Goal: Transaction & Acquisition: Purchase product/service

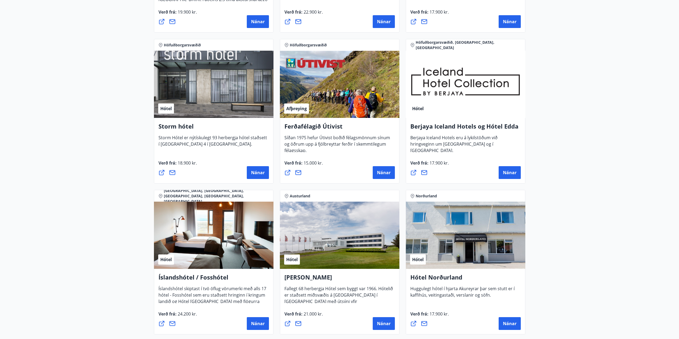
scroll to position [640, 0]
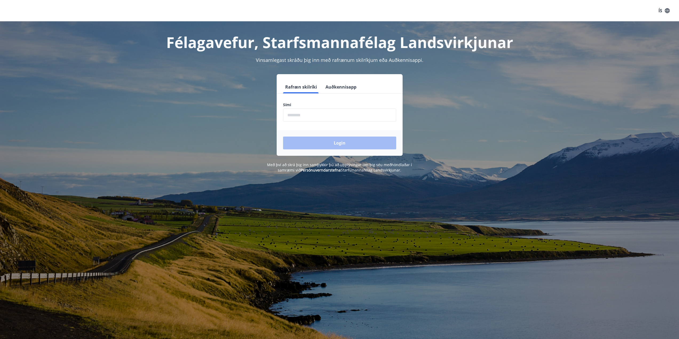
click at [334, 85] on button "Auðkennisapp" at bounding box center [340, 87] width 35 height 13
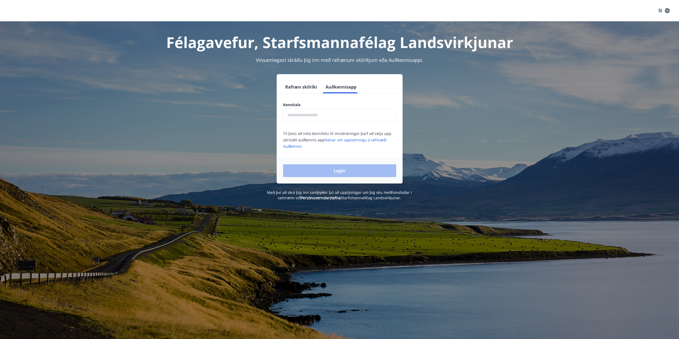
click at [347, 118] on input "text" at bounding box center [339, 115] width 113 height 13
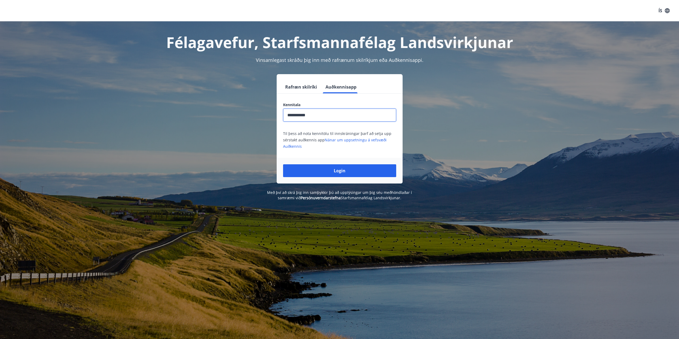
type input "**********"
click at [283, 164] on button "Login" at bounding box center [339, 170] width 113 height 13
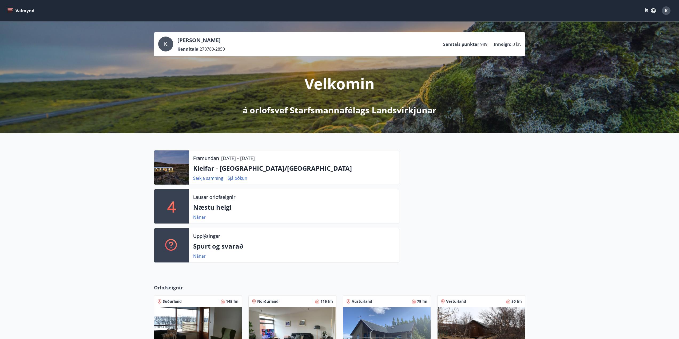
click at [9, 11] on icon "menu" at bounding box center [9, 10] width 5 height 5
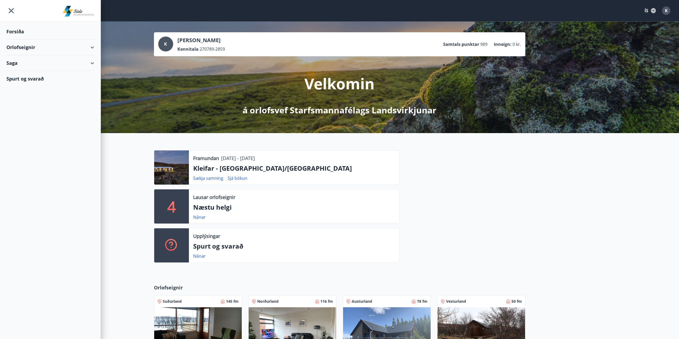
click at [92, 47] on div "Orlofseignir" at bounding box center [50, 47] width 88 height 16
click at [24, 73] on div "Bókunardagatal" at bounding box center [50, 71] width 79 height 11
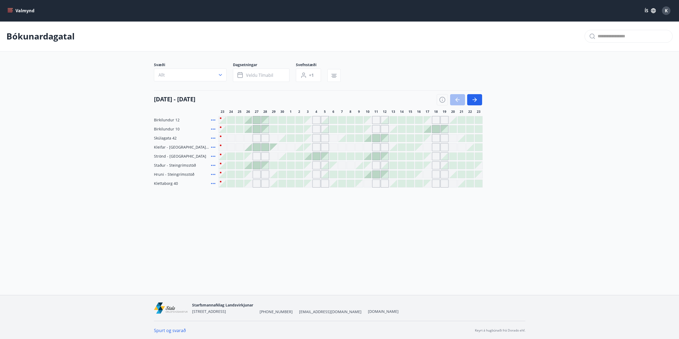
click at [213, 184] on icon at bounding box center [213, 183] width 4 height 1
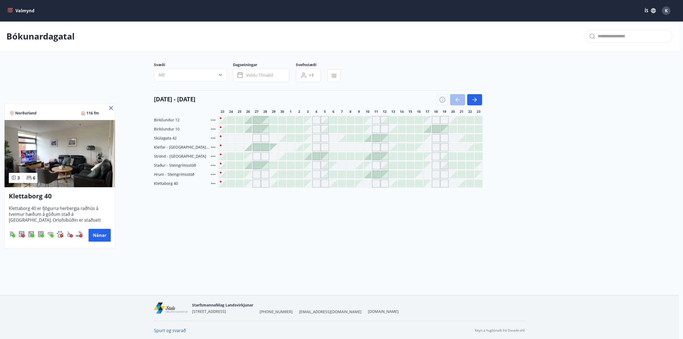
click at [318, 195] on div at bounding box center [341, 169] width 683 height 339
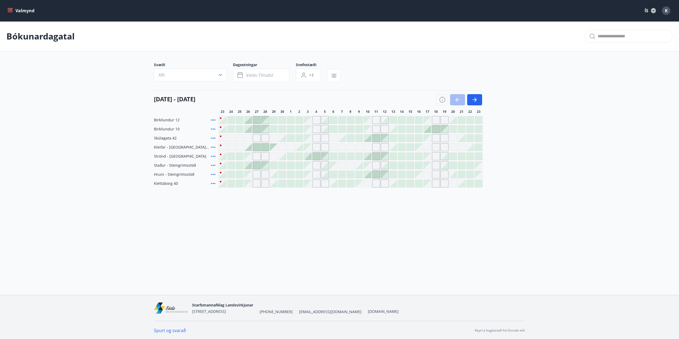
click at [316, 183] on div "Gráir dagar eru ekki bókanlegir" at bounding box center [316, 183] width 8 height 8
click at [306, 185] on div "Gráir dagar eru ekki bókanlegir" at bounding box center [307, 183] width 7 height 7
click at [255, 186] on div "Gráir dagar eru ekki bókanlegir" at bounding box center [256, 183] width 8 height 8
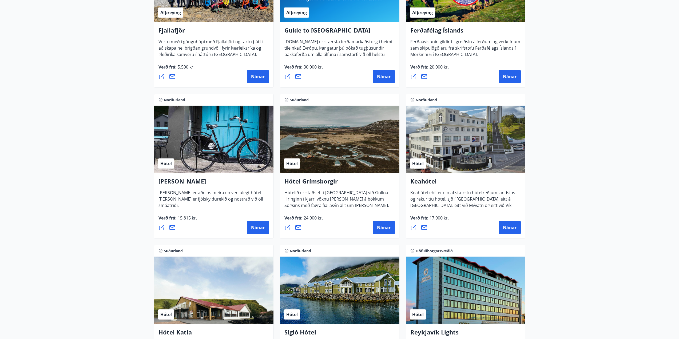
scroll to position [213, 0]
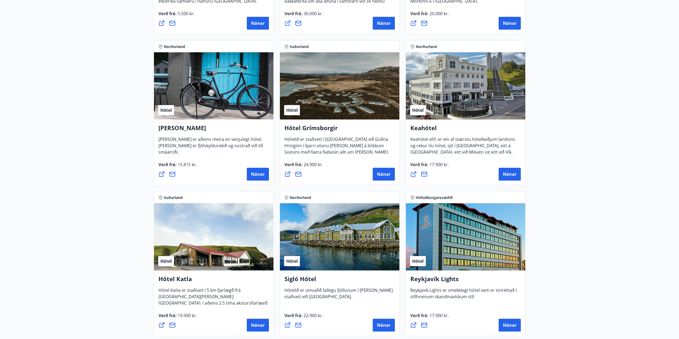
click at [523, 175] on div "Keahótel Keahótel ehf. er ein af stærstu hótelkeðjum landsins og rekur tíu hóte…" at bounding box center [465, 152] width 119 height 66
click at [512, 173] on span "Nánar" at bounding box center [510, 174] width 14 height 6
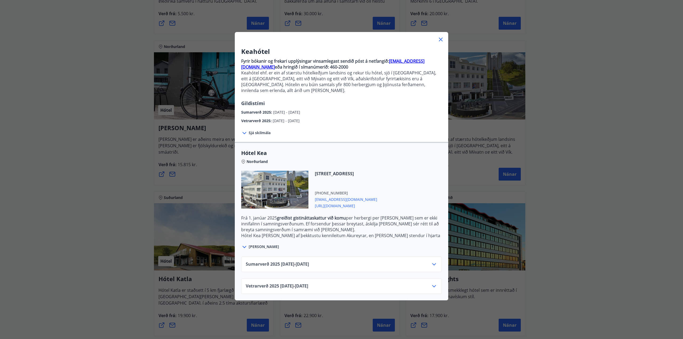
click at [536, 107] on div "Keahótel Fyrir bókanir og frekari upplýsingar vinsamlegast sendið póst á netfan…" at bounding box center [341, 169] width 683 height 339
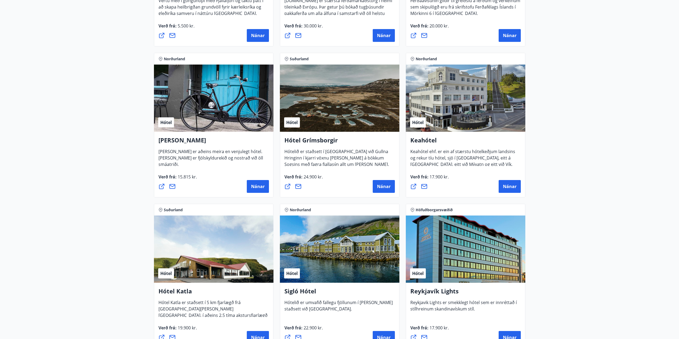
scroll to position [0, 0]
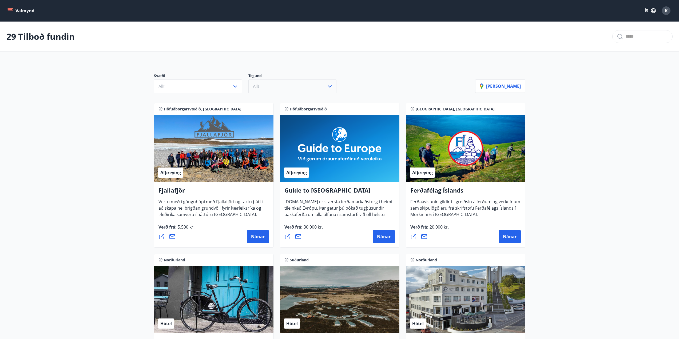
click at [296, 90] on button "Allt" at bounding box center [292, 86] width 88 height 14
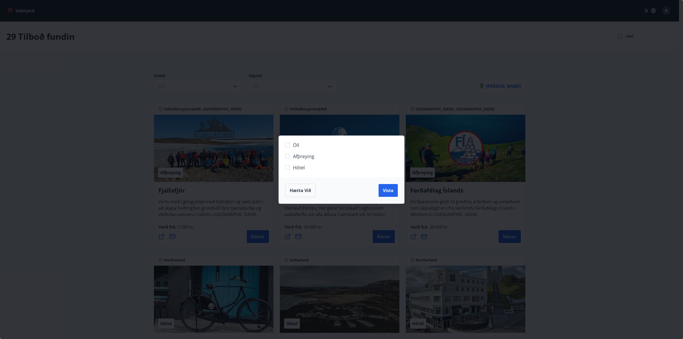
click at [292, 100] on div "Öll Afþreying Hótel Hætta við Vista" at bounding box center [341, 169] width 683 height 339
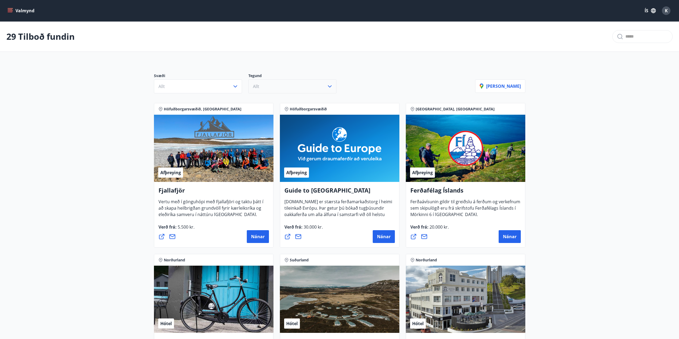
click at [294, 82] on button "Allt" at bounding box center [292, 86] width 88 height 14
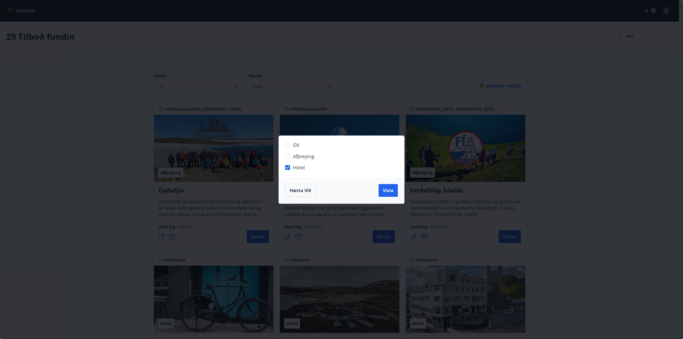
click at [195, 79] on div "Öll Afþreying Hótel Hætta við Vista" at bounding box center [341, 169] width 683 height 339
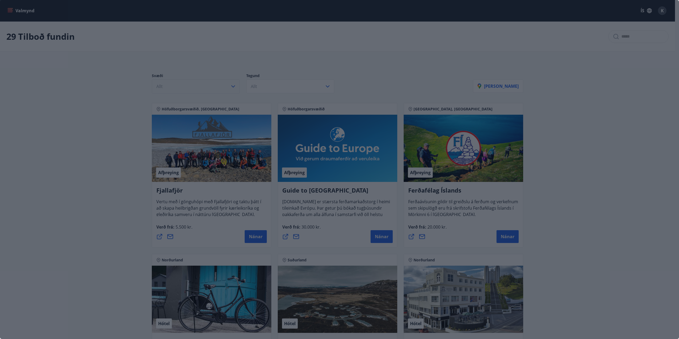
click at [184, 89] on button "Allt" at bounding box center [196, 86] width 88 height 14
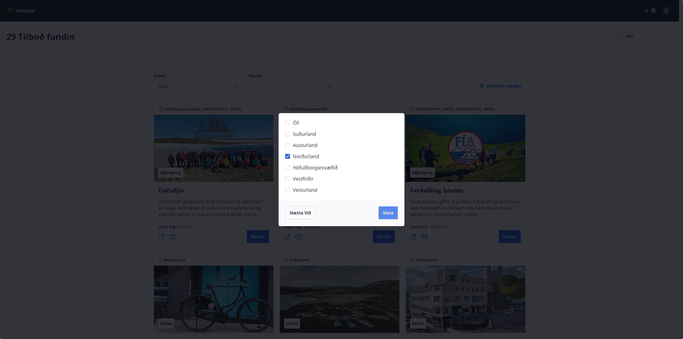
click at [392, 211] on span "Vista" at bounding box center [388, 213] width 11 height 6
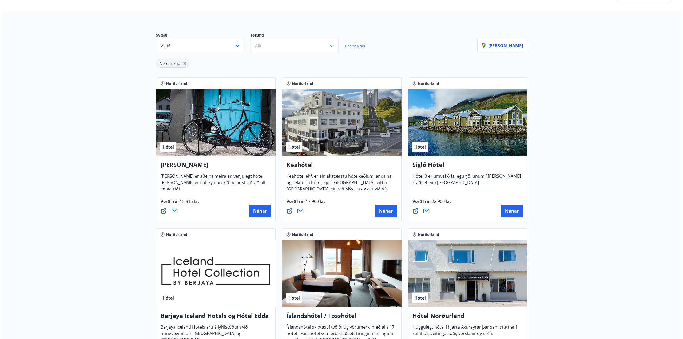
scroll to position [53, 0]
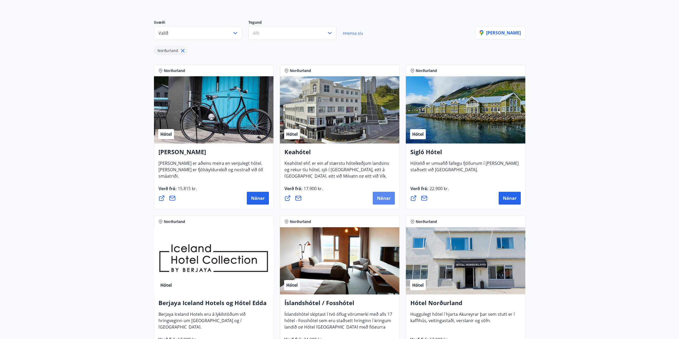
click at [388, 199] on span "Nánar" at bounding box center [384, 198] width 14 height 6
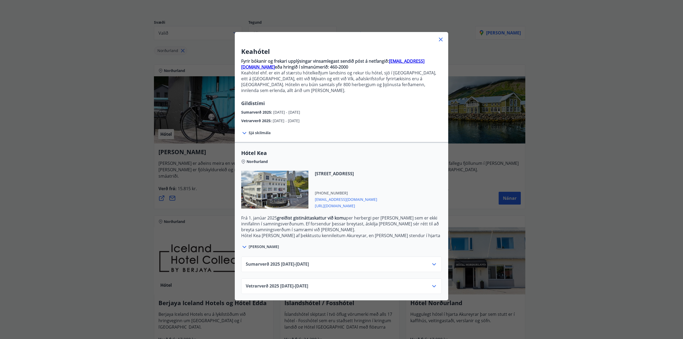
click at [321, 284] on div "Vetrarverð 2025 01.10.25 - 21.12.25" at bounding box center [341, 288] width 191 height 11
click at [431, 283] on icon at bounding box center [434, 286] width 6 height 6
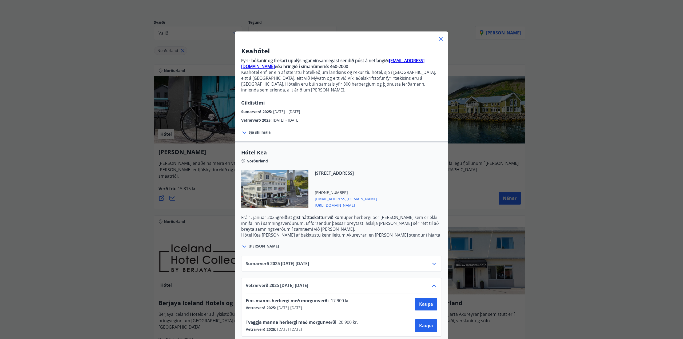
scroll to position [0, 0]
click at [258, 130] on span "Sjá skilmála" at bounding box center [259, 132] width 22 height 5
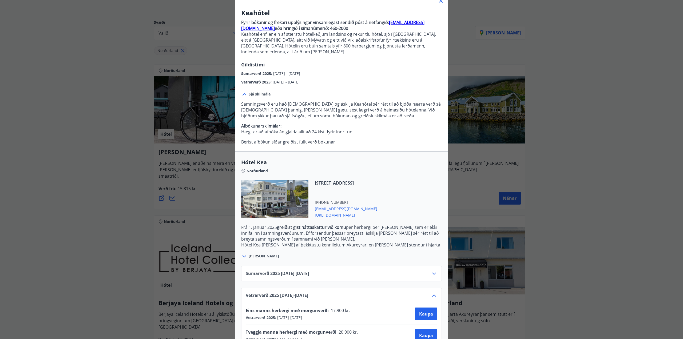
scroll to position [51, 0]
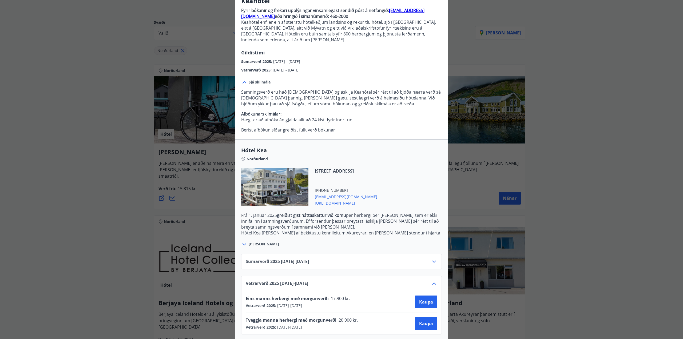
click at [433, 258] on icon at bounding box center [434, 261] width 6 height 6
click at [432, 326] on div "Vetrarverð 2025 01.10.25 - 21.12.25" at bounding box center [341, 328] width 191 height 11
click at [432, 323] on icon at bounding box center [434, 326] width 6 height 6
click at [424, 320] on span "Kaupa" at bounding box center [426, 323] width 14 height 6
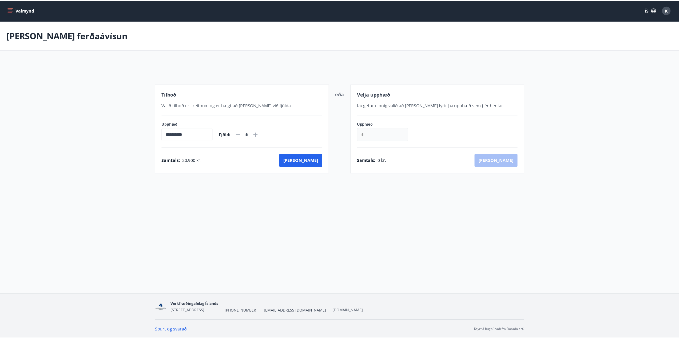
scroll to position [1, 0]
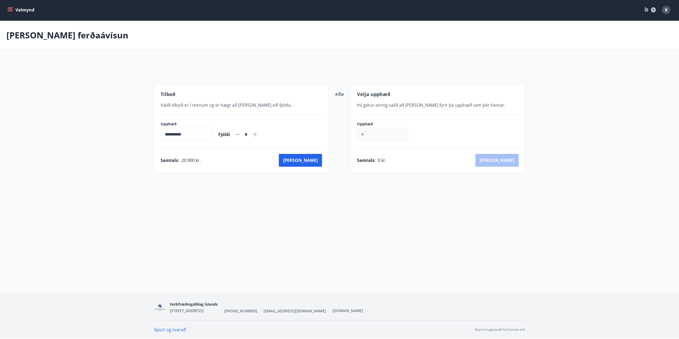
click at [258, 133] on icon at bounding box center [255, 134] width 6 height 6
type input "*"
click at [307, 158] on button "Kaup" at bounding box center [300, 160] width 43 height 13
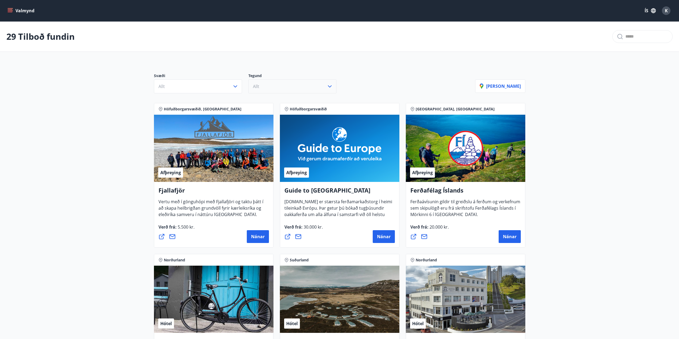
click at [275, 87] on button "Allt" at bounding box center [292, 86] width 88 height 14
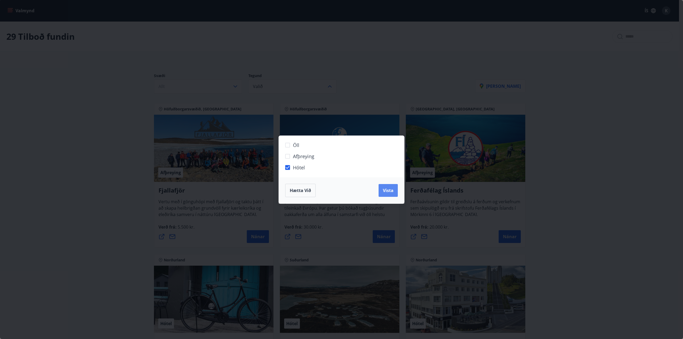
click at [387, 192] on span "Vista" at bounding box center [388, 190] width 11 height 6
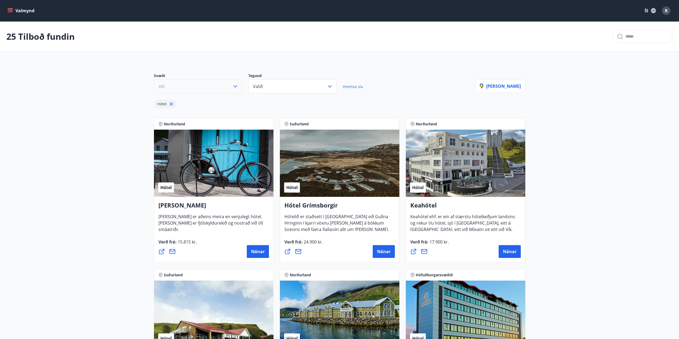
click at [215, 89] on button "Allt" at bounding box center [198, 86] width 88 height 14
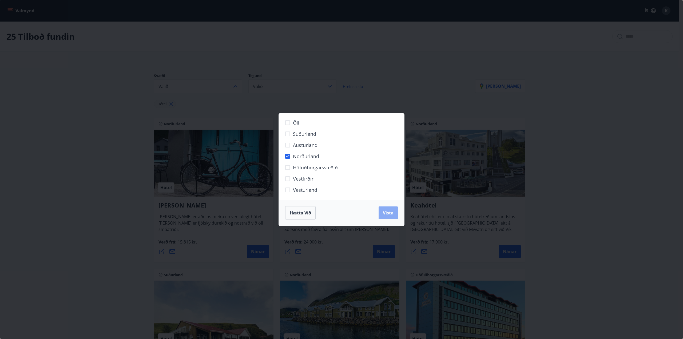
click at [383, 213] on span "Vista" at bounding box center [388, 213] width 11 height 6
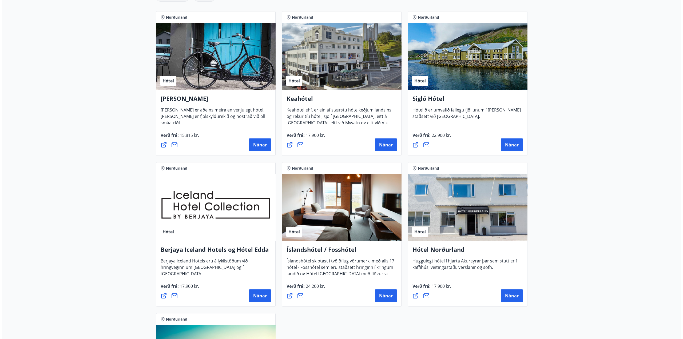
scroll to position [160, 0]
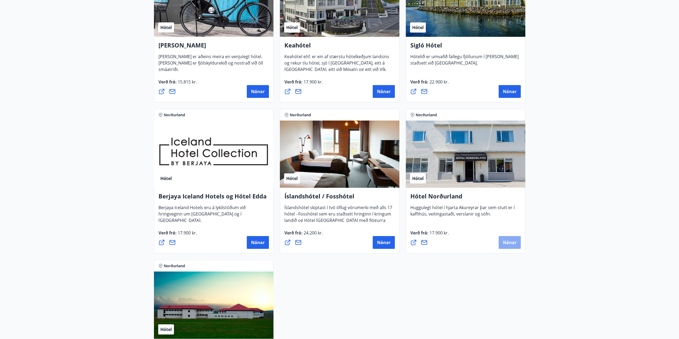
click at [508, 243] on span "Nánar" at bounding box center [510, 242] width 14 height 6
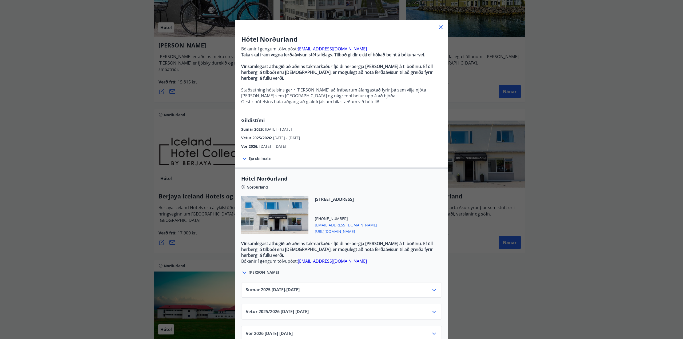
scroll to position [19, 0]
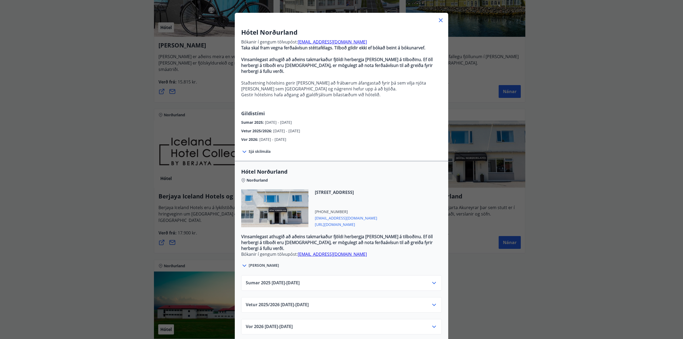
click at [432, 302] on icon at bounding box center [434, 305] width 6 height 6
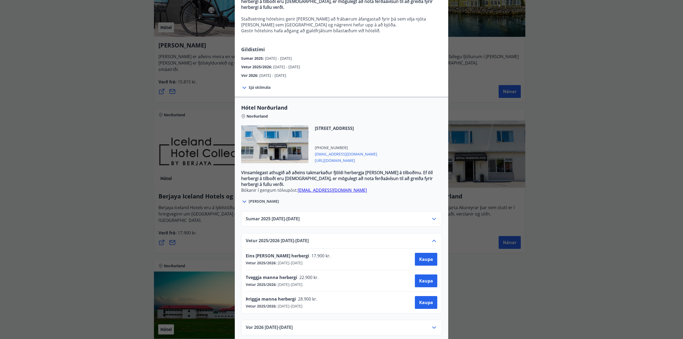
scroll to position [84, 0]
click at [518, 284] on div "Hótel Norðurland Bókanir í gengum tölvupóst: booking@hotel-nordurland.is Taka s…" at bounding box center [341, 169] width 683 height 339
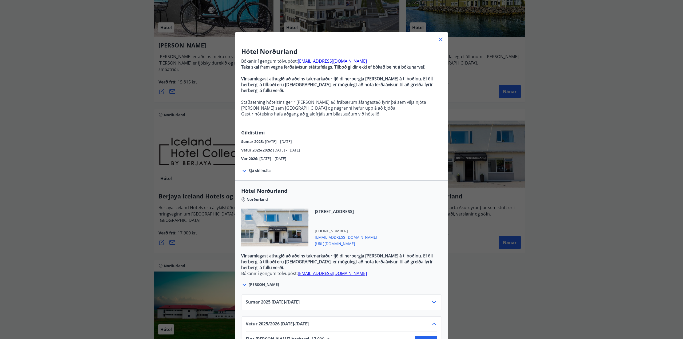
click at [442, 39] on icon at bounding box center [440, 39] width 6 height 6
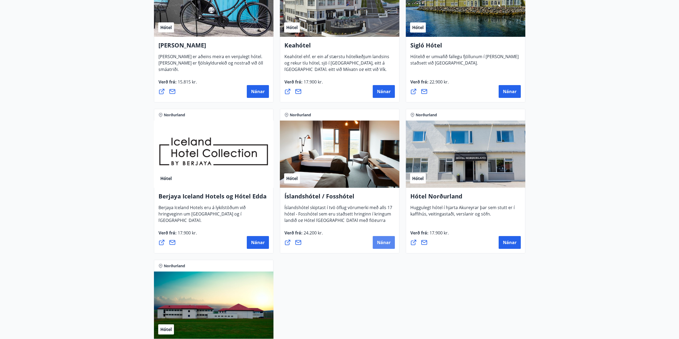
click at [381, 240] on span "Nánar" at bounding box center [384, 242] width 14 height 6
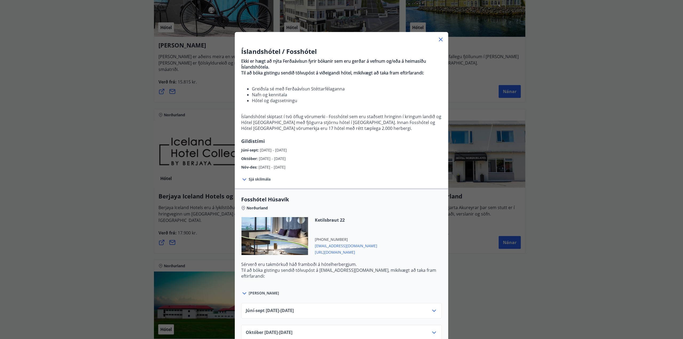
click at [132, 96] on div "Íslandshótel / Fosshótel Ekki er hægt að nýta Ferðaávísun fyrir bókanir sem eru…" at bounding box center [341, 169] width 683 height 339
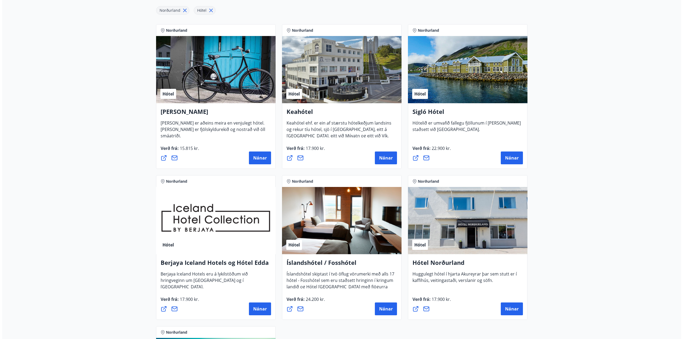
scroll to position [107, 0]
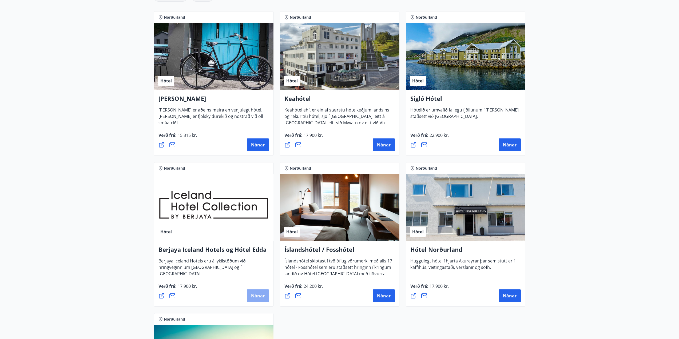
click at [262, 299] on button "Nánar" at bounding box center [258, 295] width 22 height 13
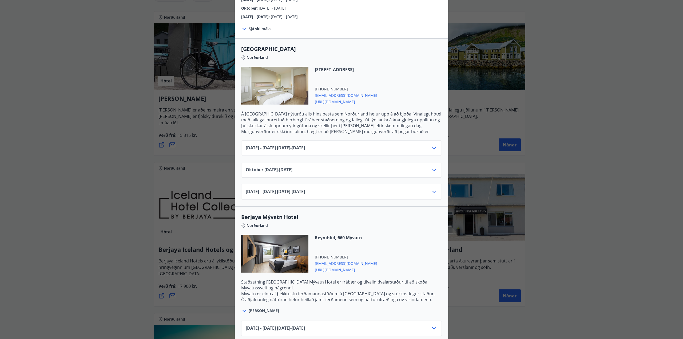
click at [433, 167] on icon at bounding box center [434, 170] width 6 height 6
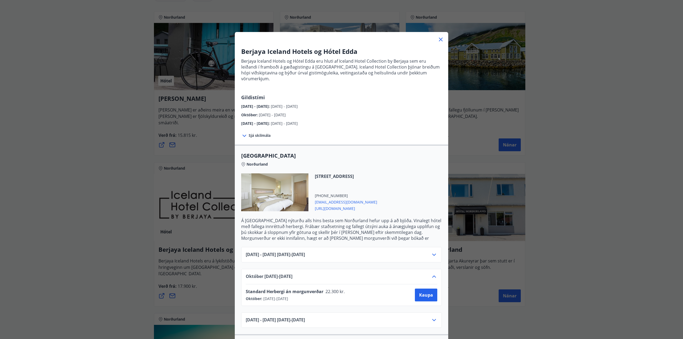
scroll to position [53, 0]
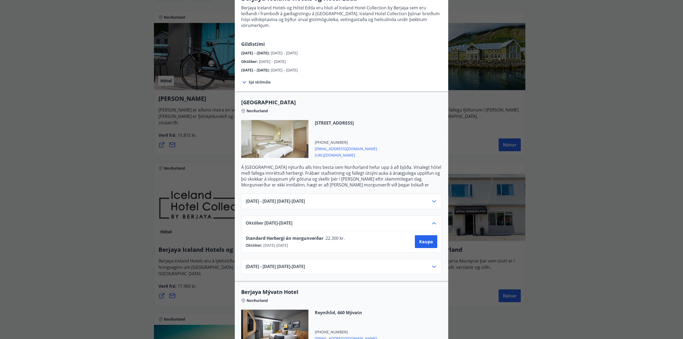
click at [558, 246] on div "Berjaya Iceland Hotels og Hótel Edda Berjaya Iceland Hotels og Hótel Edda eru h…" at bounding box center [341, 116] width 683 height 339
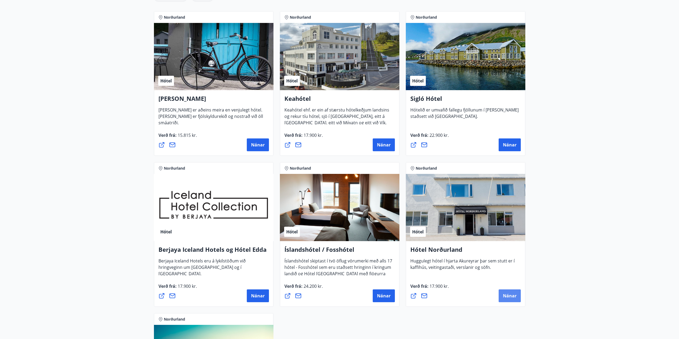
click at [506, 295] on span "Nánar" at bounding box center [510, 296] width 14 height 6
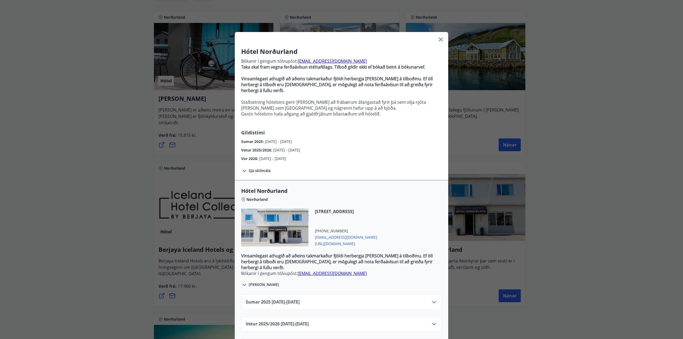
scroll to position [19, 0]
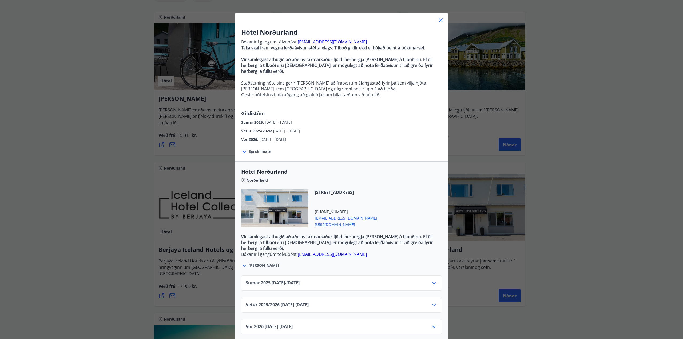
click at [433, 302] on icon at bounding box center [434, 305] width 6 height 6
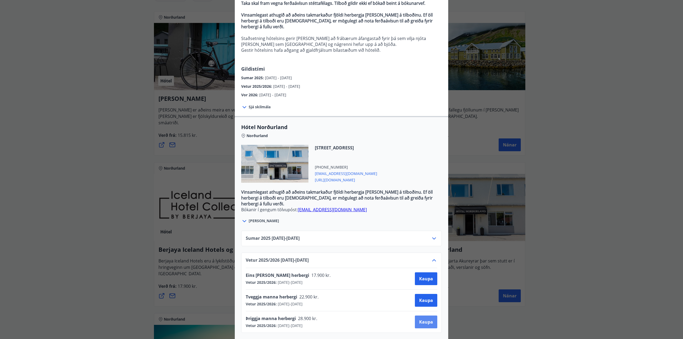
scroll to position [84, 0]
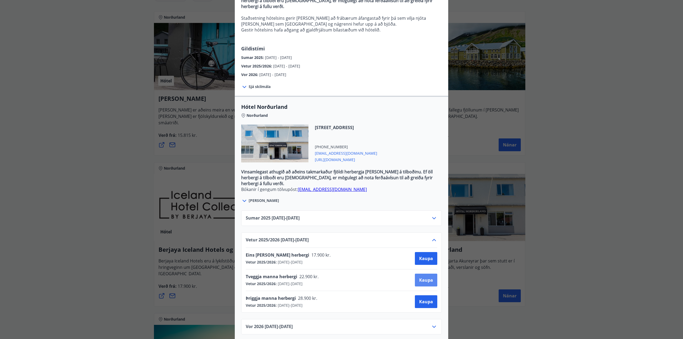
click at [421, 277] on span "Kaupa" at bounding box center [426, 280] width 14 height 6
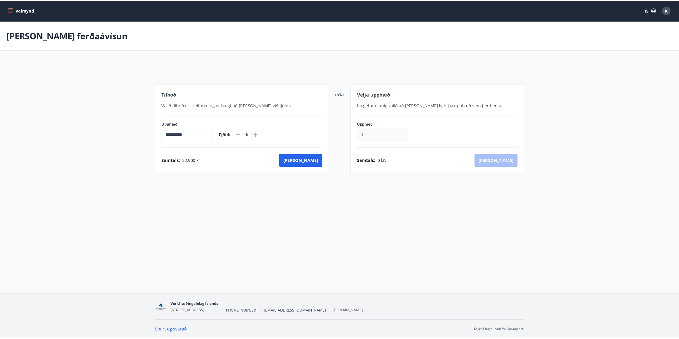
scroll to position [1, 0]
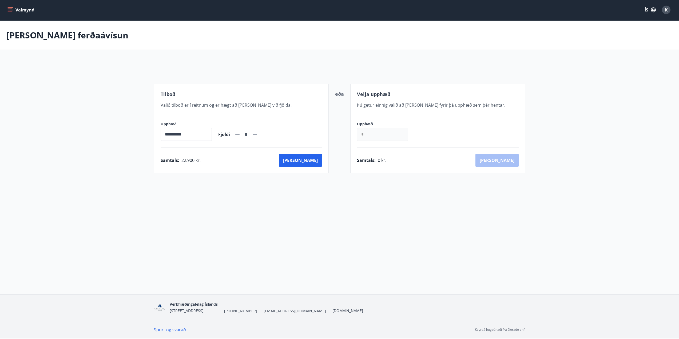
click at [257, 134] on icon at bounding box center [255, 134] width 4 height 4
type input "*"
click at [314, 164] on button "Kaup" at bounding box center [300, 160] width 43 height 13
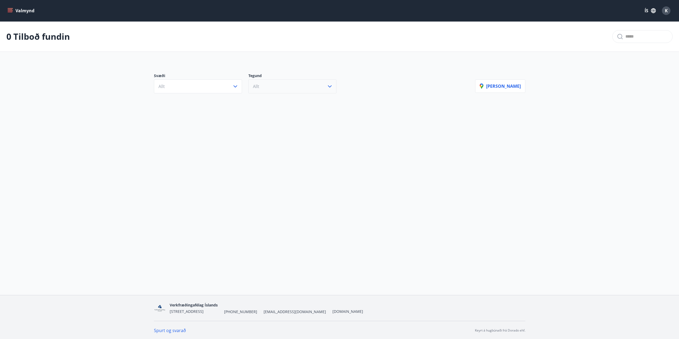
click at [300, 89] on button "Allt" at bounding box center [292, 86] width 88 height 14
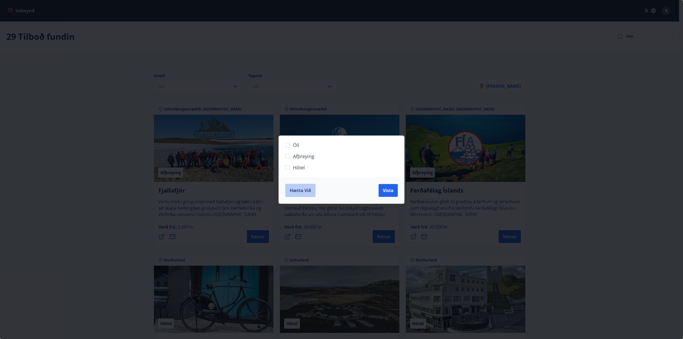
click at [296, 192] on span "Hætta við" at bounding box center [300, 190] width 21 height 6
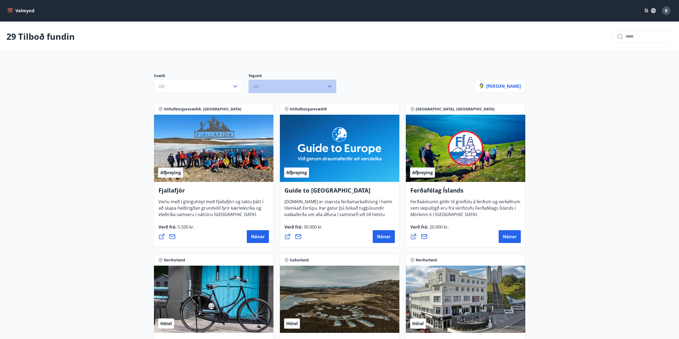
click at [285, 90] on button "Allt" at bounding box center [292, 86] width 88 height 14
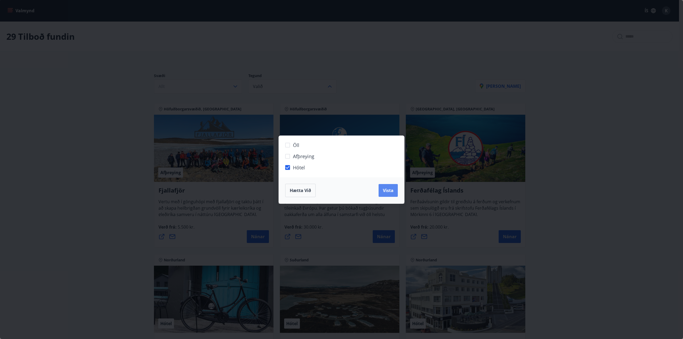
click at [389, 186] on button "Vista" at bounding box center [387, 190] width 19 height 13
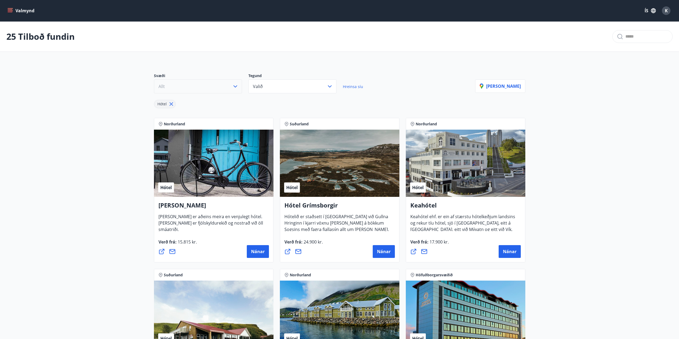
click at [222, 85] on button "Allt" at bounding box center [198, 86] width 88 height 14
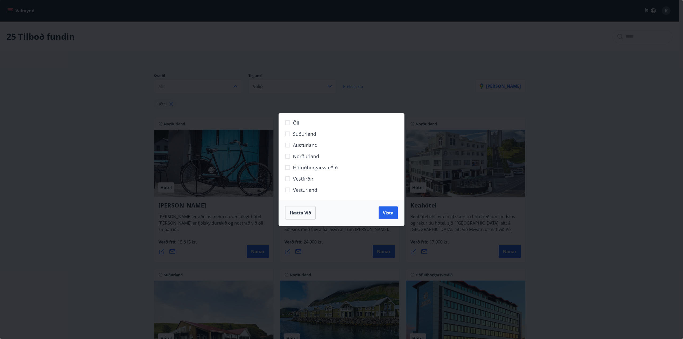
click at [299, 157] on span "Norðurland" at bounding box center [306, 156] width 26 height 7
click at [398, 217] on div "Hætta við Vista" at bounding box center [341, 213] width 125 height 26
click at [395, 211] on button "Vista" at bounding box center [387, 212] width 19 height 13
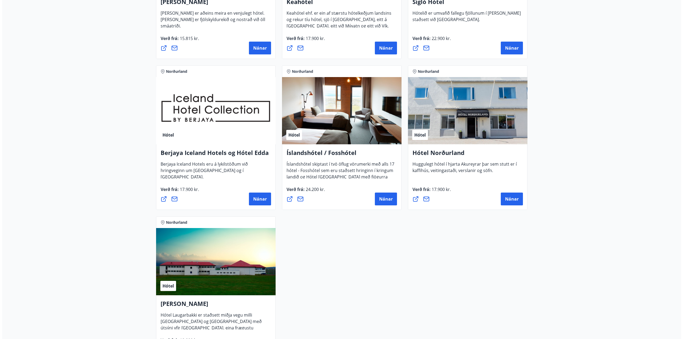
scroll to position [213, 0]
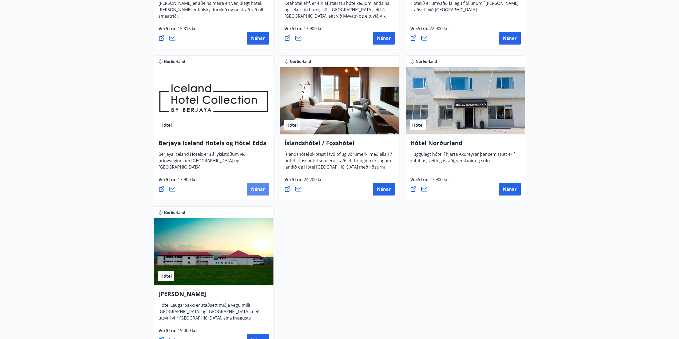
click at [261, 186] on button "Nánar" at bounding box center [258, 189] width 22 height 13
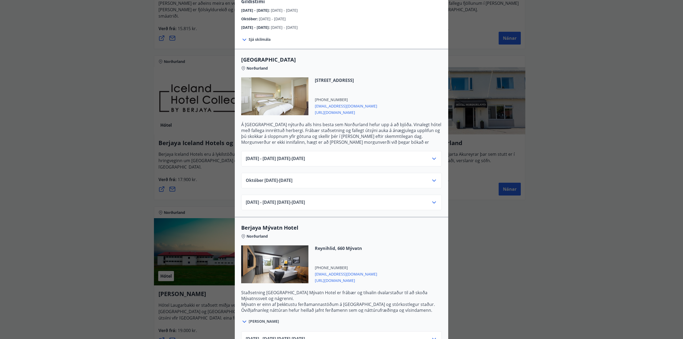
scroll to position [107, 0]
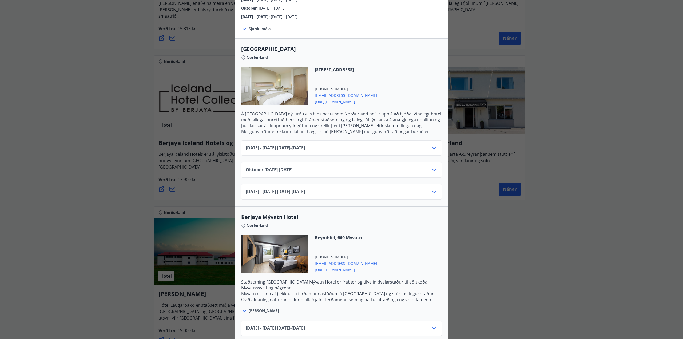
click at [439, 165] on div "[DATE]10.25 - [DATE]" at bounding box center [341, 169] width 201 height 15
click at [431, 167] on icon at bounding box center [434, 170] width 6 height 6
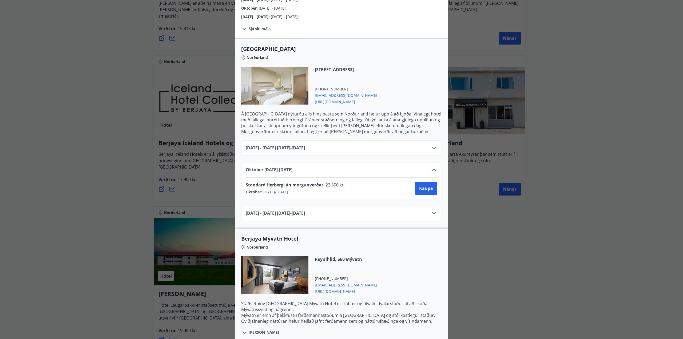
click at [436, 210] on div "[DATE] - [DATE] [DATE] - [DATE]" at bounding box center [341, 213] width 201 height 15
click at [433, 212] on icon at bounding box center [434, 213] width 4 height 2
click at [436, 165] on div "[DATE]10.25 - [DATE]" at bounding box center [341, 169] width 201 height 15
click at [435, 167] on icon at bounding box center [434, 170] width 6 height 6
drag, startPoint x: 348, startPoint y: 179, endPoint x: 239, endPoint y: 179, distance: 109.1
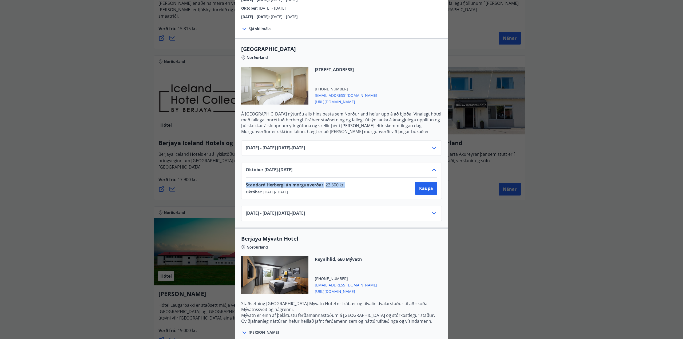
click at [241, 179] on div "[DATE]10.25 - [DATE] Standard Herbergi án morgunverðar 22.300 kr. Október : [DA…" at bounding box center [341, 180] width 201 height 37
click at [343, 183] on div "Standard Herbergi án morgunverðar 22.300 kr." at bounding box center [297, 185] width 102 height 7
drag, startPoint x: 348, startPoint y: 178, endPoint x: 242, endPoint y: 177, distance: 105.9
click at [242, 177] on div "[DATE]10.25 - [DATE] Standard Herbergi án morgunverðar 22.300 kr. Október : [DA…" at bounding box center [341, 180] width 201 height 37
click at [359, 186] on div "Standard Herbergi án morgunverðar 22.300 kr. Október : [DATE] - [DATE] [PERSON_…" at bounding box center [341, 188] width 191 height 13
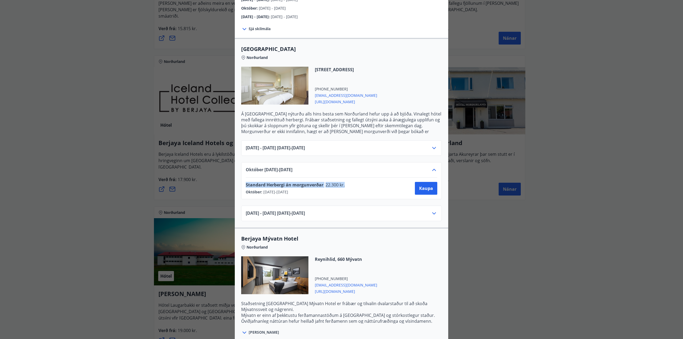
drag, startPoint x: 350, startPoint y: 177, endPoint x: 243, endPoint y: 177, distance: 107.2
click at [243, 177] on div "[DATE]10.25 - [DATE] Standard Herbergi án morgunverðar 22.300 kr. Október : [DA…" at bounding box center [341, 180] width 201 height 37
click at [345, 182] on div "Standard Herbergi án morgunverðar 22.300 kr." at bounding box center [297, 185] width 102 height 7
click at [428, 145] on div "[DATE] - [DATE] [DATE] - [DATE]" at bounding box center [341, 150] width 191 height 11
click at [436, 142] on div "[DATE] - [DATE] [DATE] - [DATE]" at bounding box center [341, 147] width 201 height 15
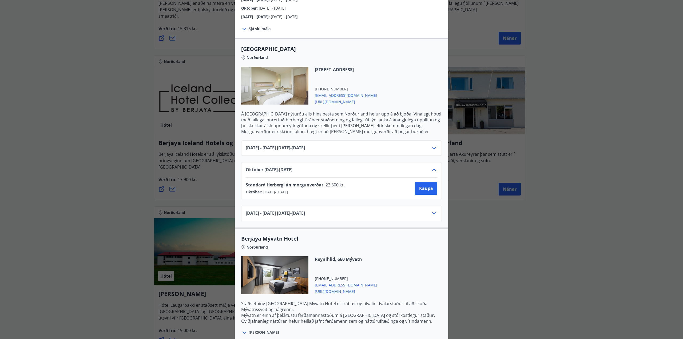
click at [427, 145] on div "[DATE] - [DATE] [DATE] - [DATE]" at bounding box center [341, 150] width 191 height 11
click at [437, 142] on div "[DATE] - [DATE] [DATE] - [DATE]" at bounding box center [341, 147] width 201 height 15
click at [432, 147] on icon at bounding box center [434, 148] width 4 height 2
click at [431, 145] on icon at bounding box center [434, 148] width 6 height 6
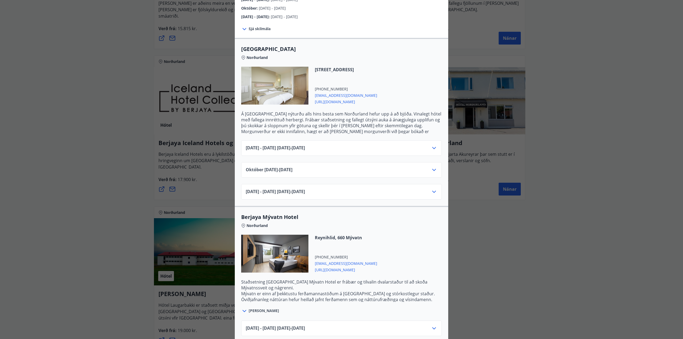
click at [302, 172] on div "[DATE] - [DATE] [DATE] - [DATE] [DATE]10.25 - [DATE] [DATE] - [DATE] [DATE] - […" at bounding box center [341, 167] width 213 height 66
click at [308, 162] on div "[DATE]10.25 - [DATE]" at bounding box center [341, 169] width 201 height 15
click at [307, 167] on div "[DATE]10.25 - [DATE]" at bounding box center [341, 172] width 191 height 11
click at [437, 163] on div "[DATE]10.25 - [DATE]" at bounding box center [341, 169] width 201 height 15
click at [431, 167] on icon at bounding box center [434, 170] width 6 height 6
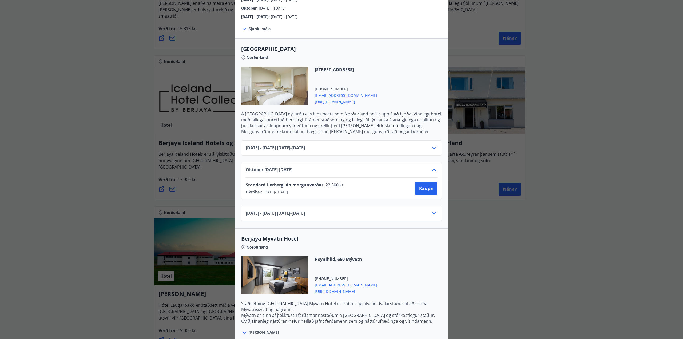
click at [320, 167] on div "[DATE]10.25 - [DATE]" at bounding box center [341, 172] width 191 height 11
click at [308, 153] on div "[DATE] - [DATE] [DATE] - [DATE] [DATE]10.25 - [DATE] Standard Herbergi án morgu…" at bounding box center [341, 177] width 213 height 87
click at [374, 167] on div "[DATE]10.25 - [DATE]" at bounding box center [341, 172] width 191 height 11
drag, startPoint x: 576, startPoint y: 113, endPoint x: 556, endPoint y: 108, distance: 20.2
click at [576, 113] on div "Berjaya Iceland Hotels og Hótel Edda Berjaya Iceland Hotels og Hótel Edda eru h…" at bounding box center [341, 62] width 683 height 339
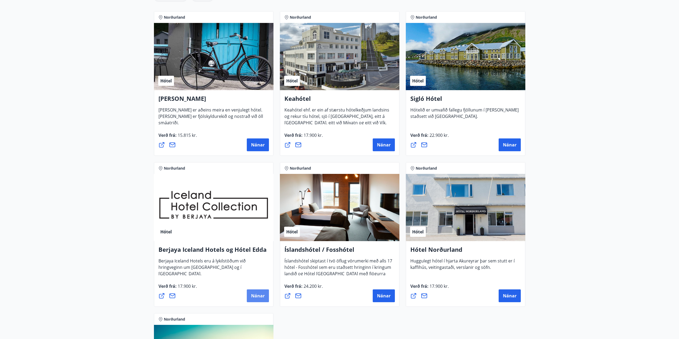
click at [261, 301] on button "Nánar" at bounding box center [258, 295] width 22 height 13
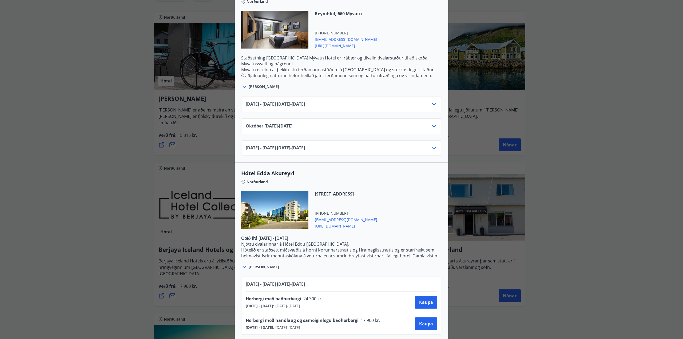
scroll to position [331, 0]
click at [154, 255] on div "Berjaya Iceland Hotels og Hótel Edda Berjaya Iceland Hotels og Hótel Edda eru h…" at bounding box center [341, 169] width 683 height 339
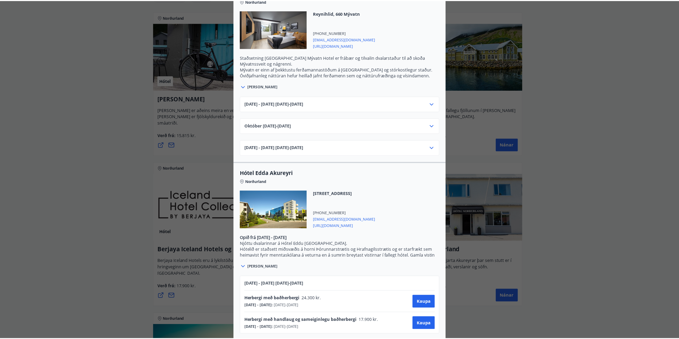
scroll to position [0, 0]
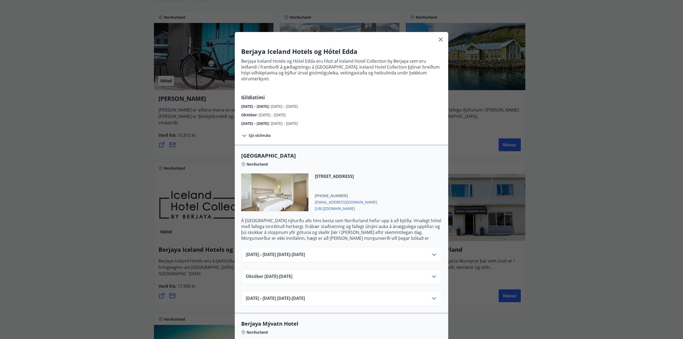
click at [134, 232] on div "Berjaya Iceland Hotels og Hótel Edda Berjaya Iceland Hotels og Hótel Edda eru h…" at bounding box center [341, 169] width 683 height 339
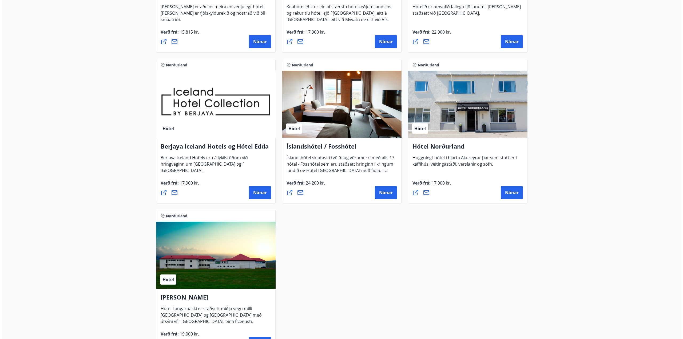
scroll to position [213, 0]
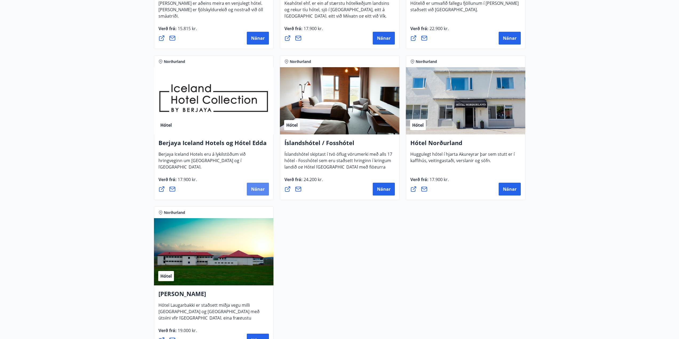
click at [254, 189] on span "Nánar" at bounding box center [258, 189] width 14 height 6
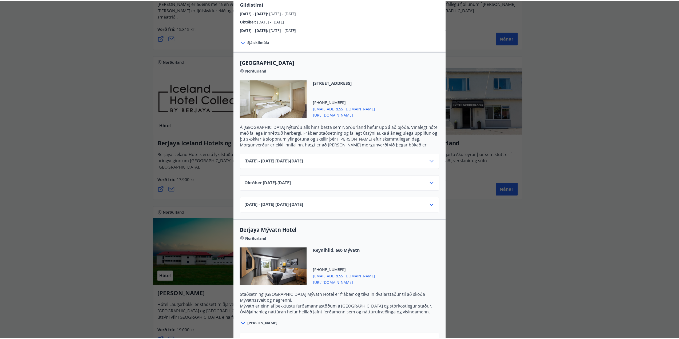
scroll to position [107, 0]
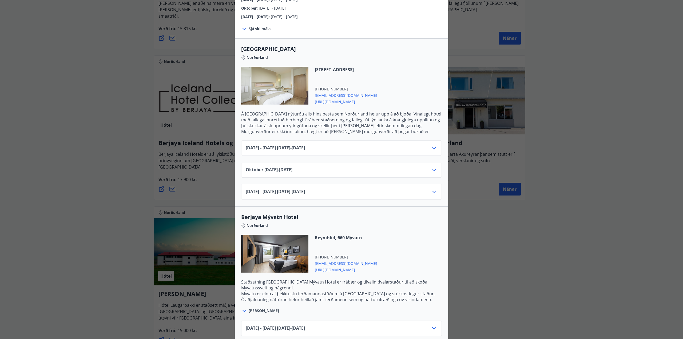
click at [133, 171] on div "Berjaya Iceland Hotels og Hótel Edda Berjaya Iceland Hotels og Hótel Edda eru h…" at bounding box center [341, 62] width 683 height 339
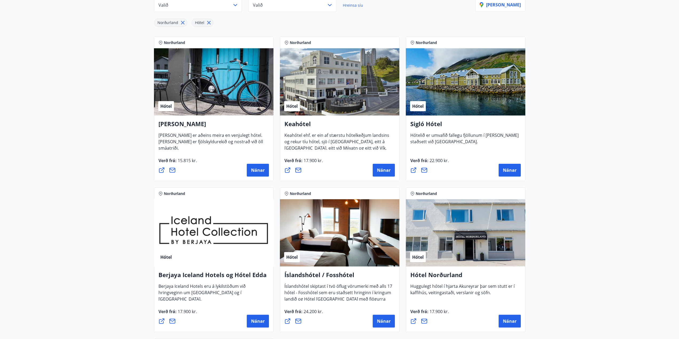
scroll to position [135, 0]
